Goal: Find specific page/section

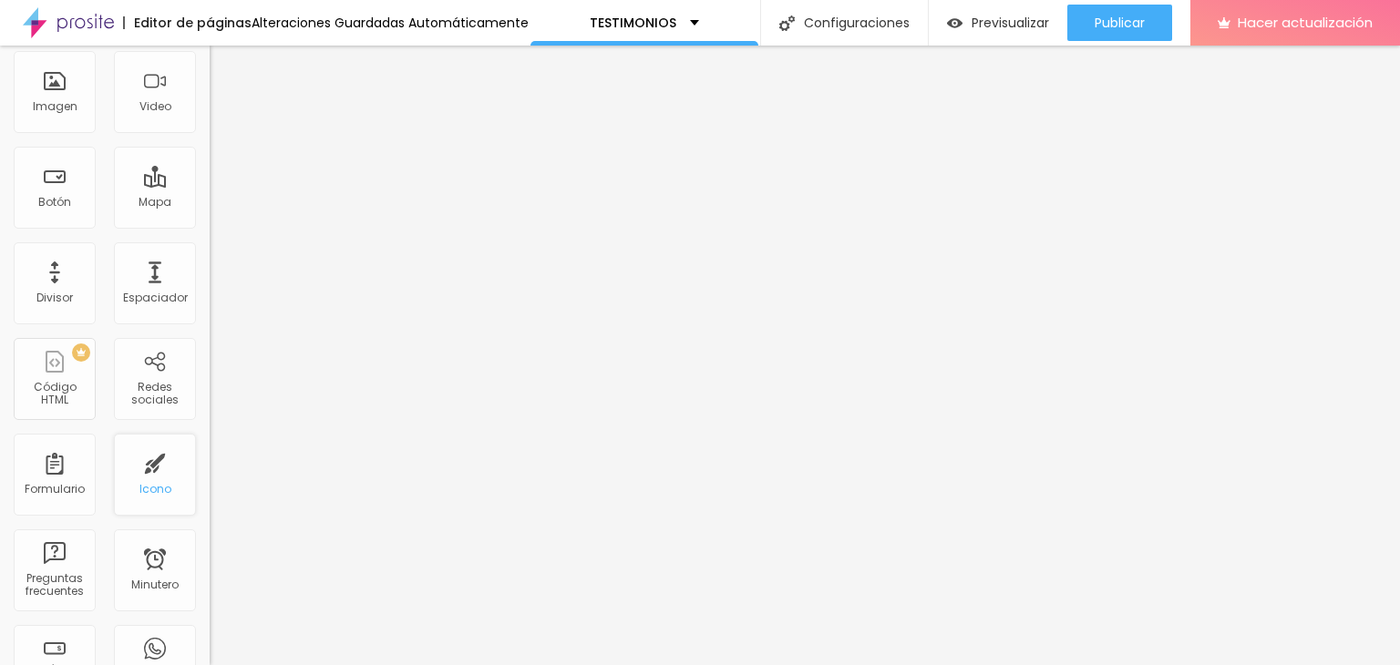
scroll to position [182, 0]
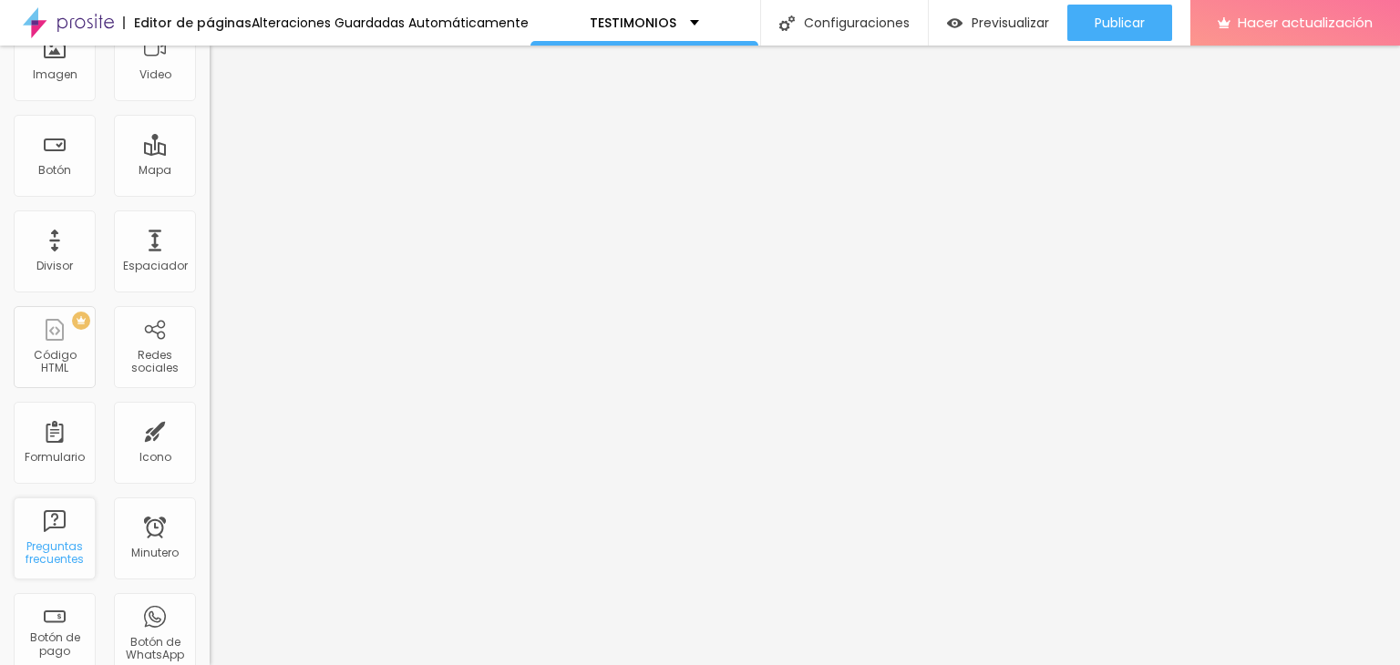
click at [66, 545] on font "Preguntas frecuentes" at bounding box center [55, 553] width 58 height 28
